Goal: Task Accomplishment & Management: Manage account settings

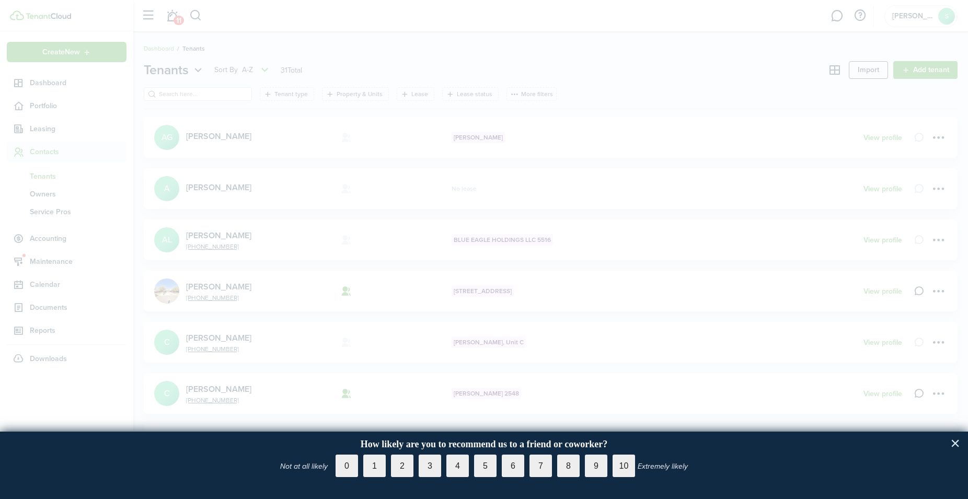
click at [956, 441] on button "×" at bounding box center [955, 443] width 10 height 17
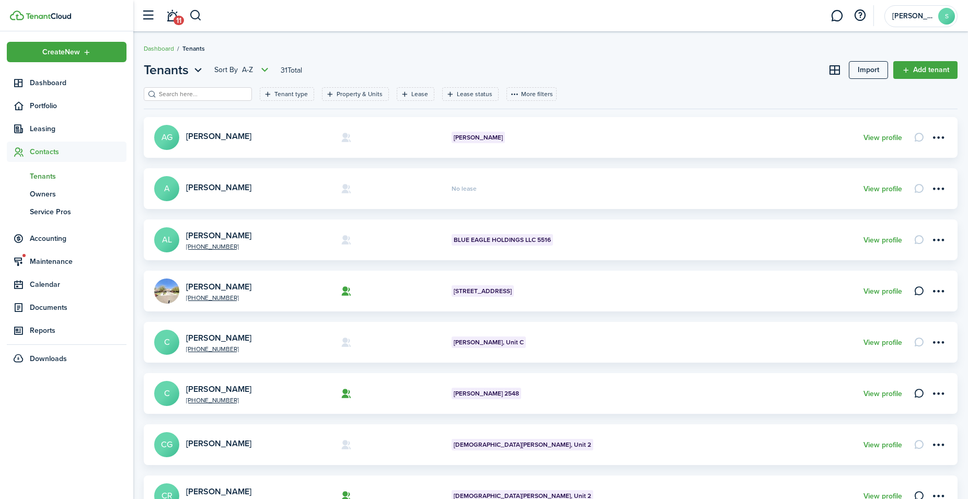
scroll to position [288, 0]
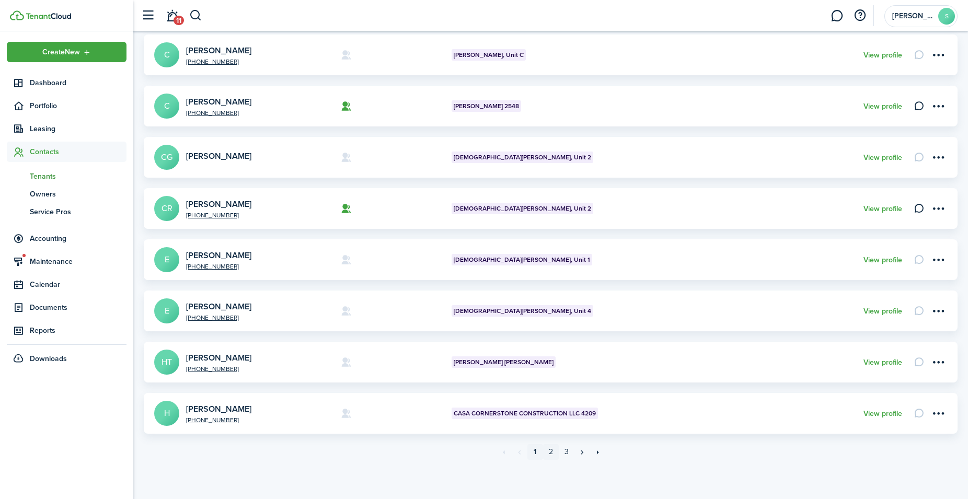
click at [555, 454] on link "2" at bounding box center [551, 452] width 16 height 16
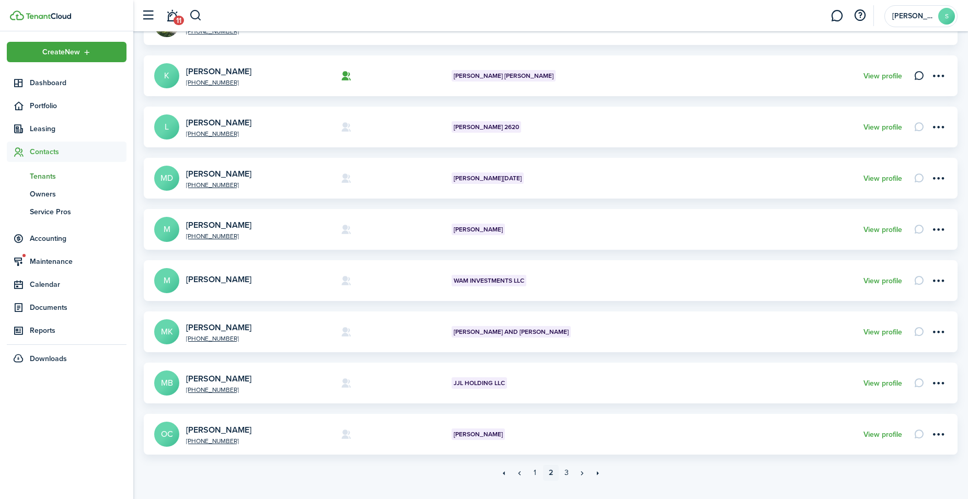
scroll to position [288, 0]
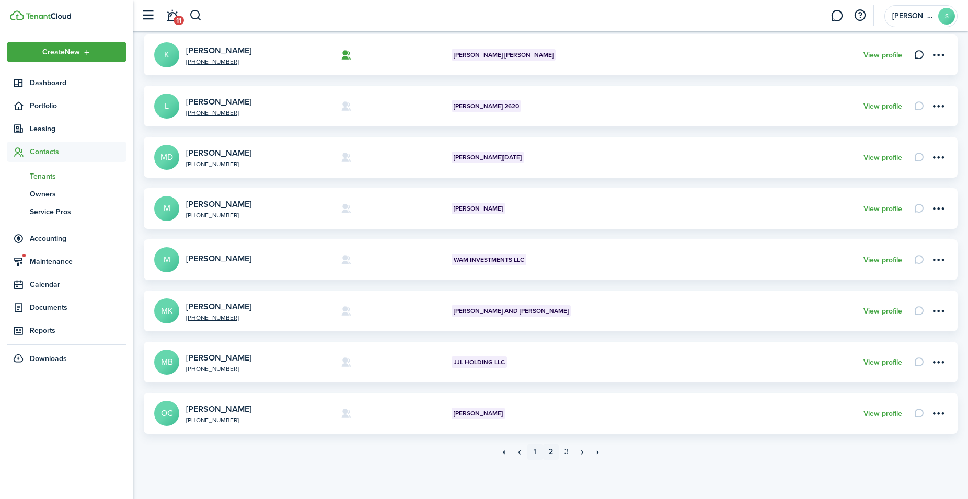
click at [535, 452] on link "1" at bounding box center [535, 452] width 16 height 16
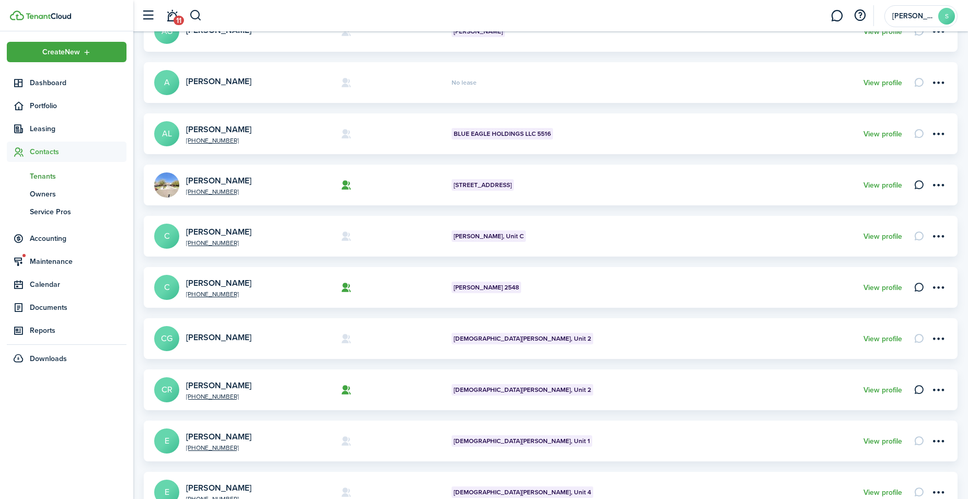
scroll to position [107, 0]
click at [164, 335] on avatar-text "CG" at bounding box center [166, 338] width 25 height 25
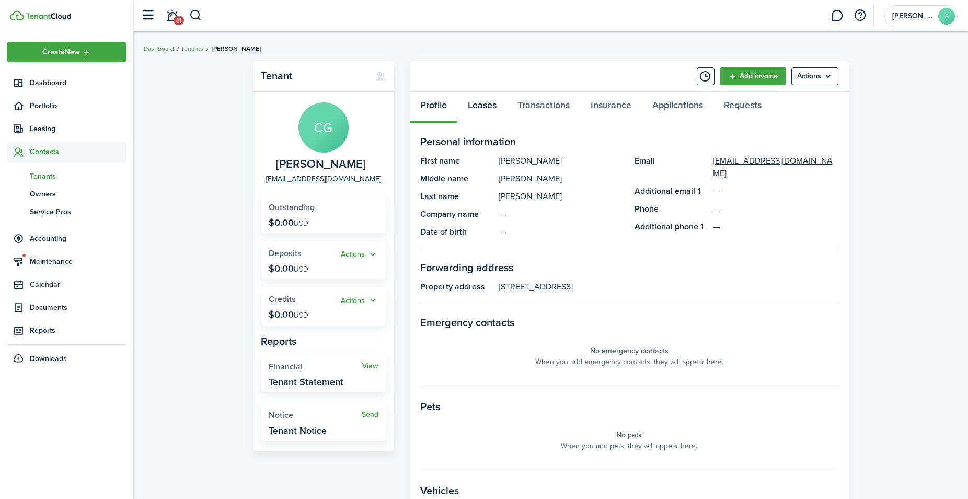
click at [486, 104] on link "Leases" at bounding box center [482, 107] width 50 height 31
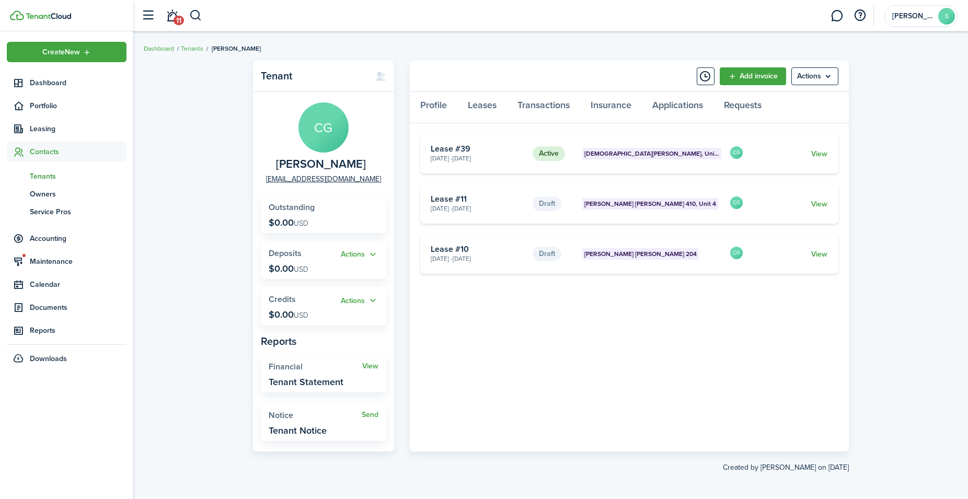
click at [48, 178] on span "Tenants" at bounding box center [78, 176] width 97 height 11
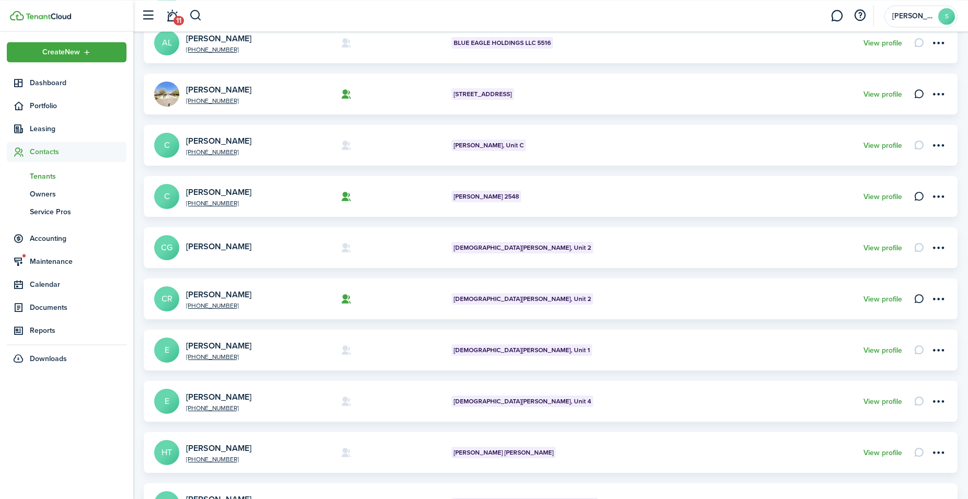
scroll to position [267, 0]
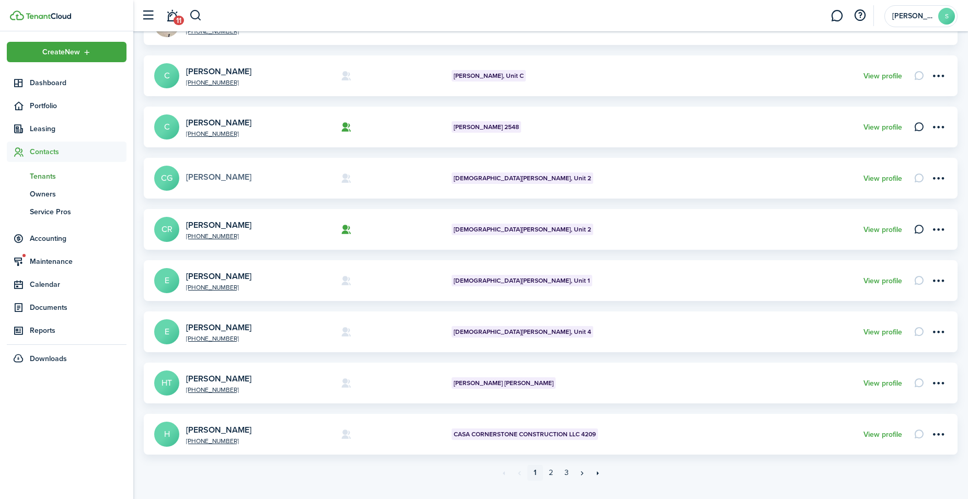
click at [200, 175] on link "[PERSON_NAME]" at bounding box center [218, 177] width 65 height 12
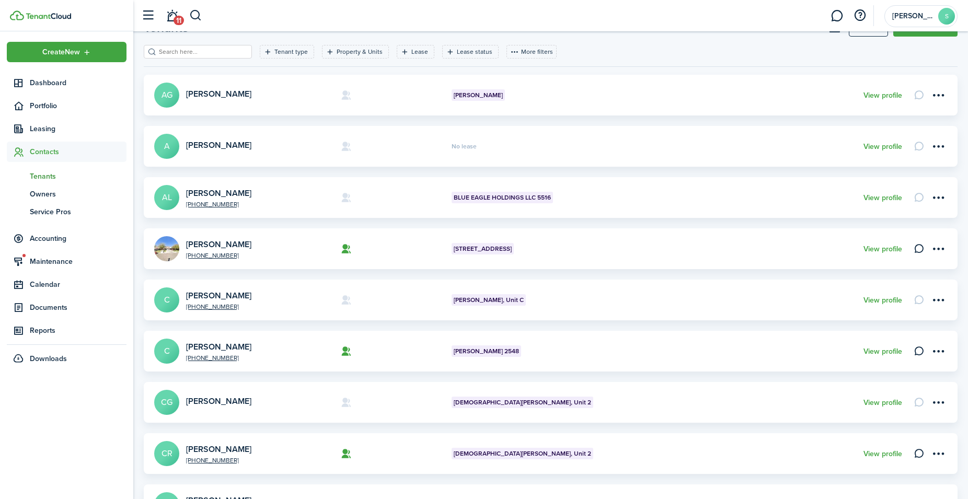
scroll to position [213, 0]
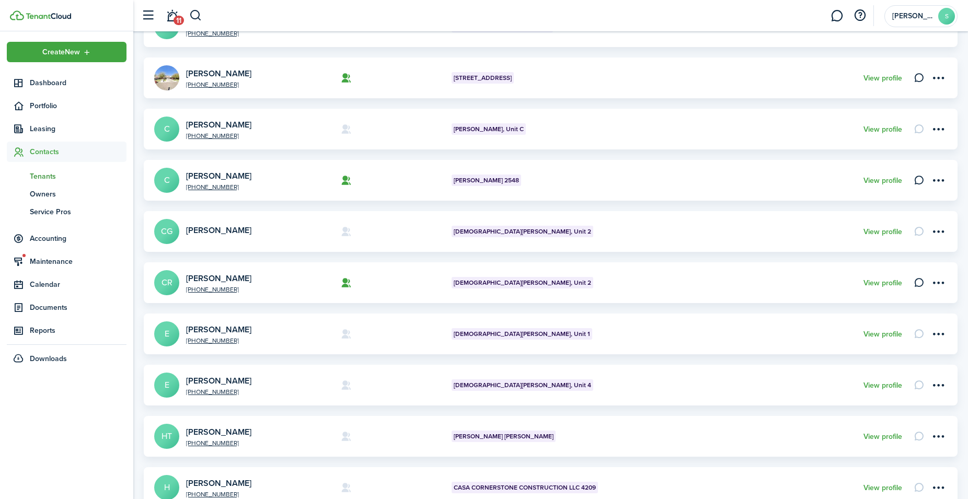
click at [164, 285] on avatar-text "CR" at bounding box center [166, 282] width 25 height 25
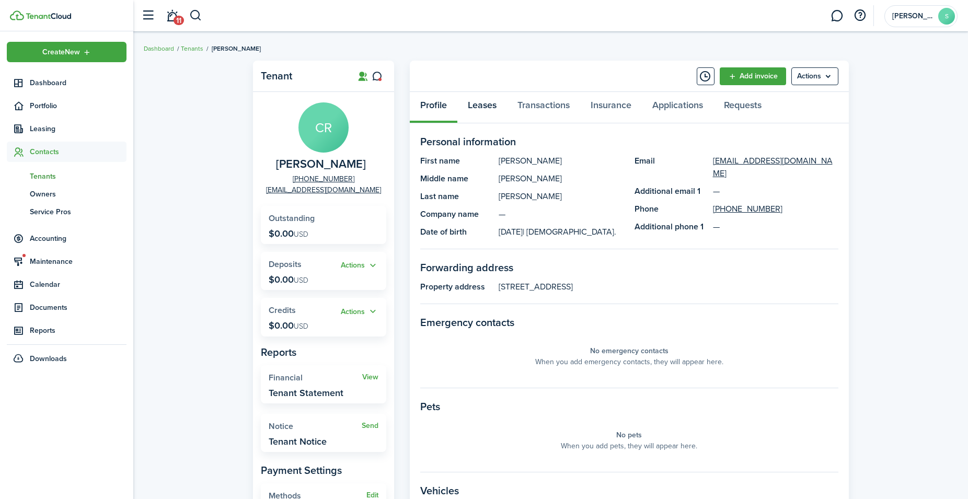
click at [474, 105] on link "Leases" at bounding box center [482, 107] width 50 height 31
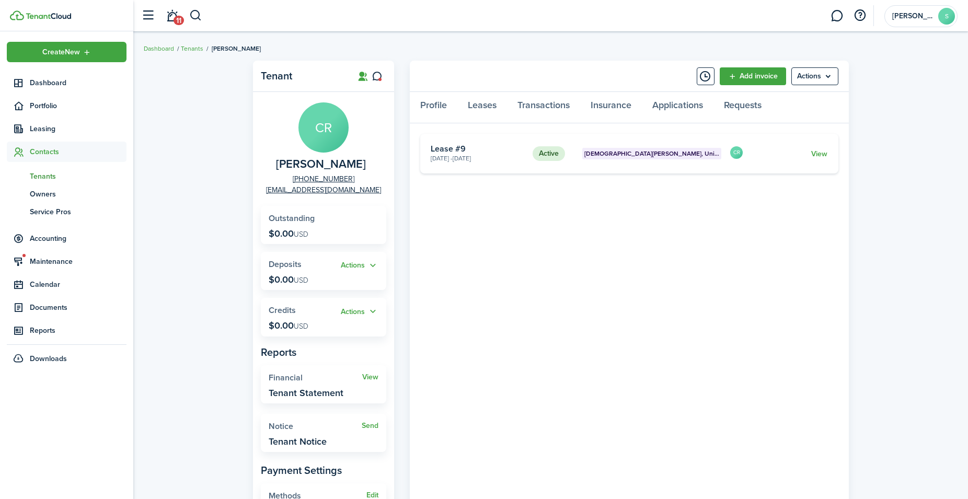
click at [56, 177] on span "Tenants" at bounding box center [78, 176] width 97 height 11
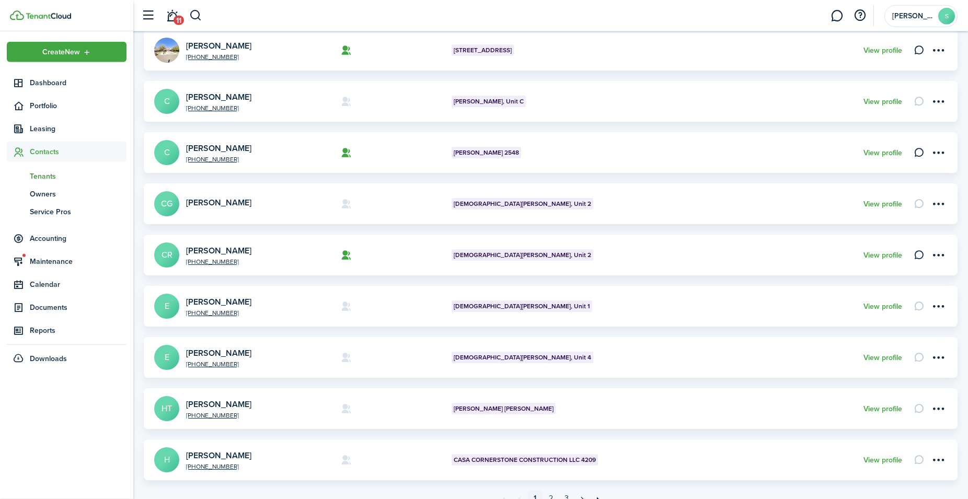
scroll to position [267, 0]
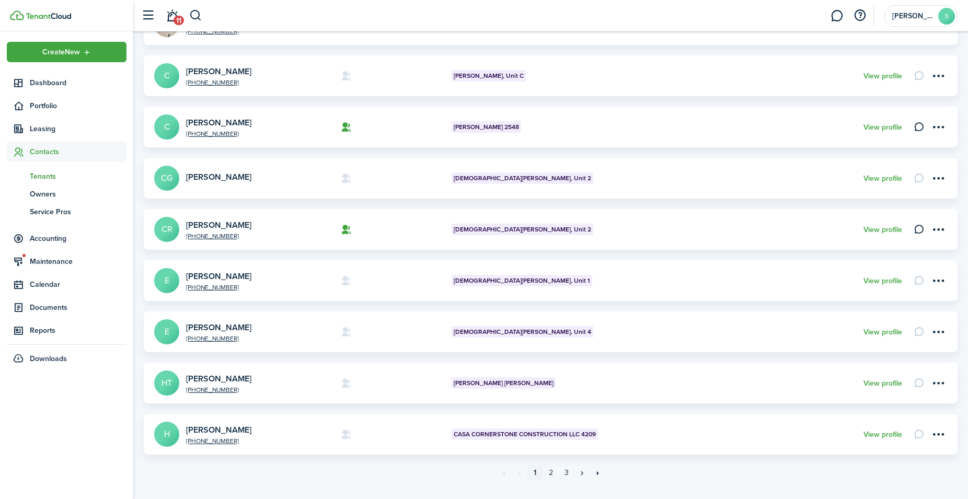
click at [490, 179] on span "[DEMOGRAPHIC_DATA][PERSON_NAME], Unit 2" at bounding box center [522, 178] width 137 height 9
click at [935, 178] on menu-btn-icon "Open menu" at bounding box center [938, 178] width 18 height 18
click at [869, 200] on link "Edit" at bounding box center [901, 201] width 91 height 18
